Goal: Transaction & Acquisition: Purchase product/service

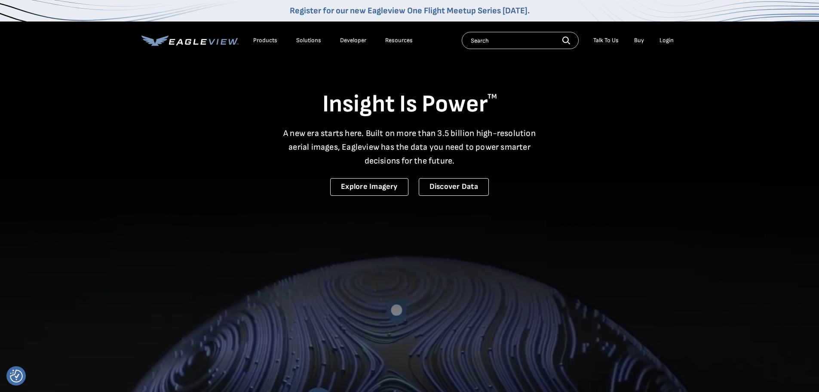
click at [660, 40] on div "Login" at bounding box center [667, 41] width 14 height 8
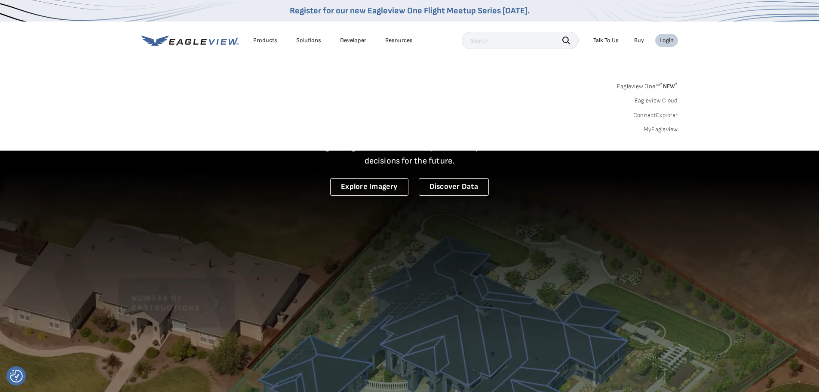
click at [657, 129] on link "MyEagleview" at bounding box center [661, 130] width 34 height 8
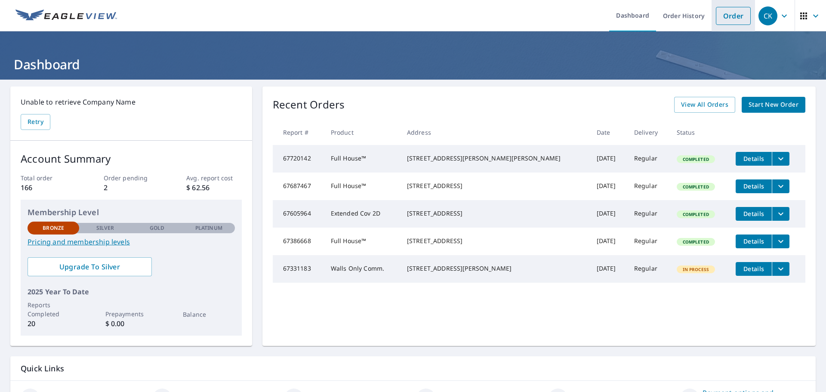
click at [728, 19] on link "Order" at bounding box center [733, 16] width 35 height 18
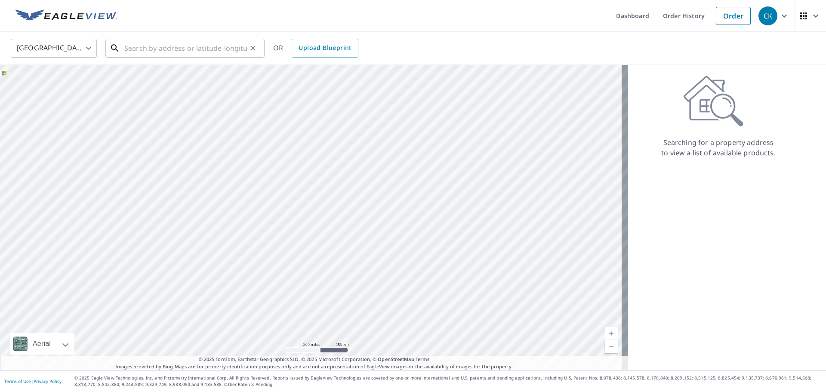
click at [138, 51] on input "text" at bounding box center [185, 48] width 123 height 24
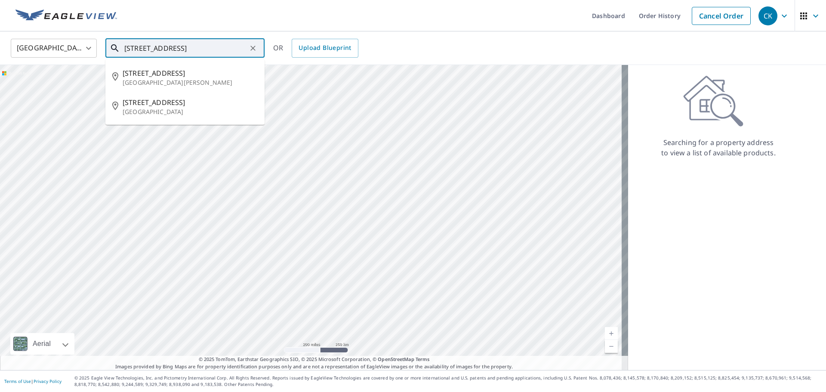
click at [187, 48] on input "925 Fremount Ave E, St." at bounding box center [185, 48] width 123 height 24
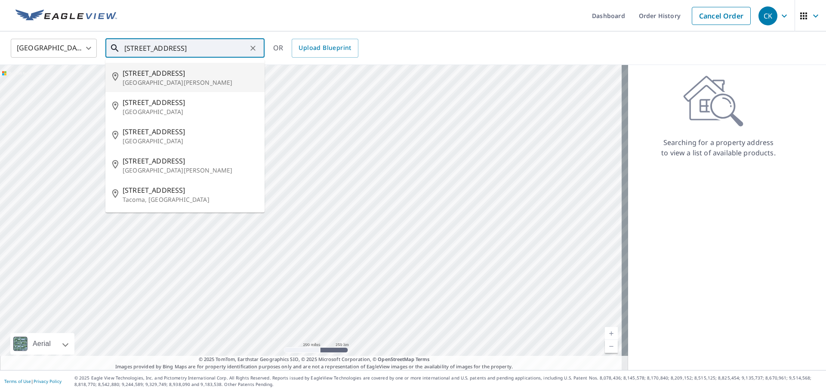
click at [180, 85] on p "St Paul, MN 55106" at bounding box center [190, 82] width 135 height 9
type input "925 Fremont Ave St Paul, MN 55106"
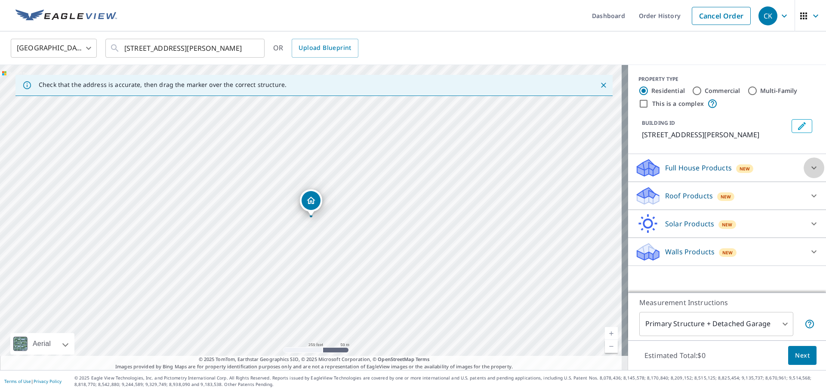
click at [811, 166] on icon at bounding box center [813, 168] width 10 height 10
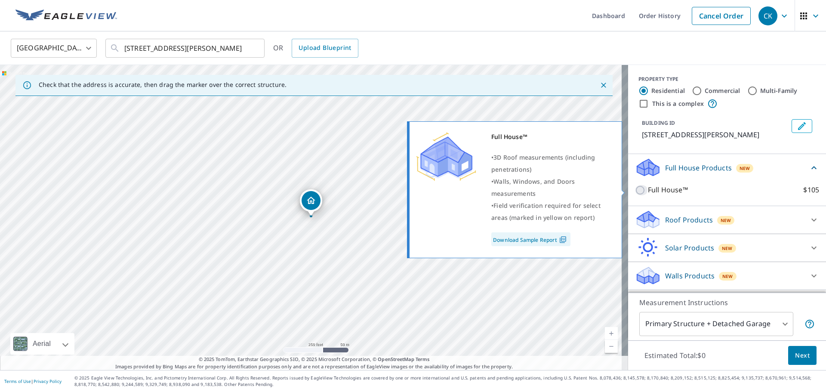
click at [635, 191] on input "Full House™ $105" at bounding box center [641, 190] width 13 height 10
checkbox input "true"
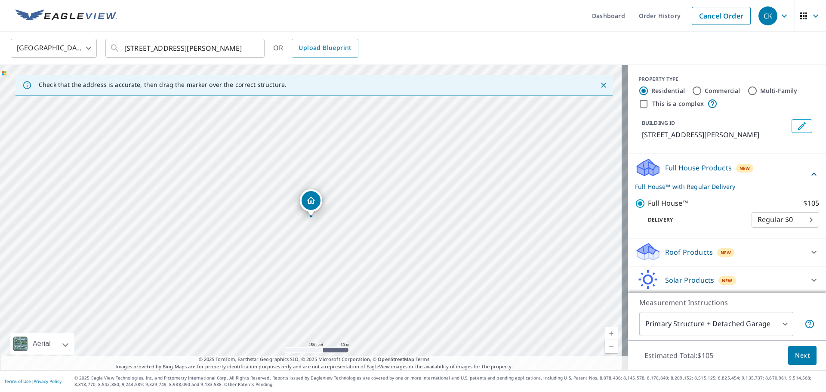
click at [795, 352] on span "Next" at bounding box center [802, 355] width 15 height 11
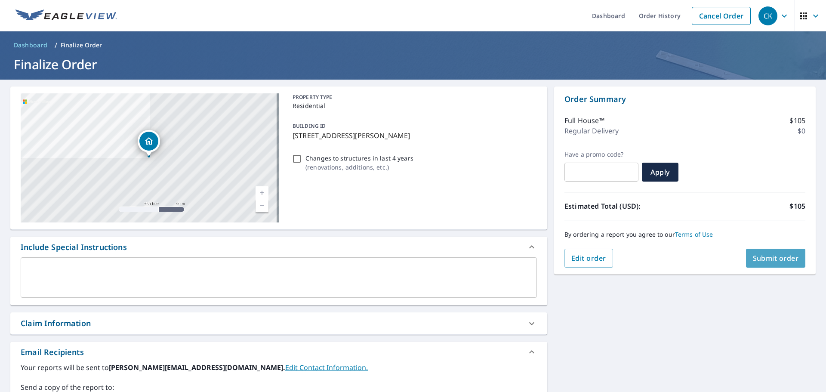
click at [767, 260] on span "Submit order" at bounding box center [776, 257] width 46 height 9
